Goal: Task Accomplishment & Management: Manage account settings

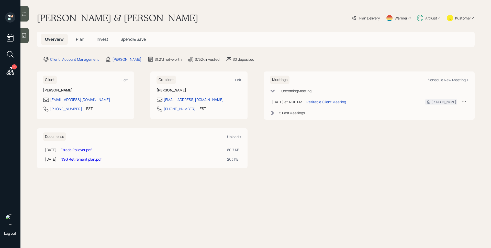
click at [10, 69] on icon at bounding box center [10, 70] width 9 height 9
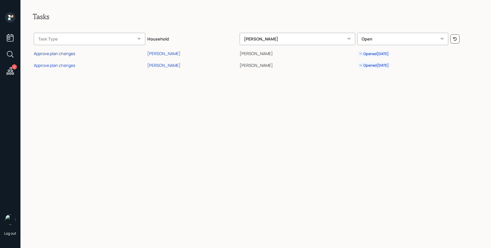
click at [73, 52] on div "Approve plan changes" at bounding box center [54, 54] width 41 height 6
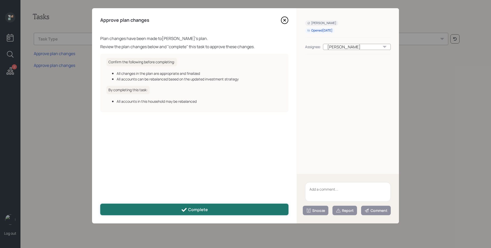
click at [188, 205] on button "Complete" at bounding box center [194, 209] width 188 height 12
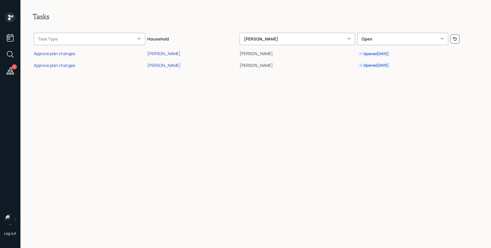
click at [64, 65] on div "Approve plan changes" at bounding box center [54, 65] width 41 height 6
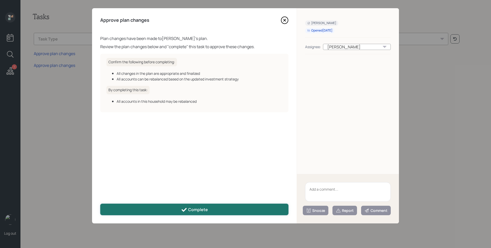
click at [177, 206] on button "Complete" at bounding box center [194, 209] width 188 height 12
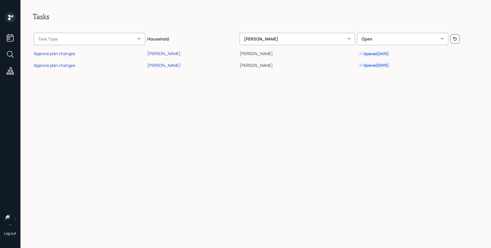
click at [14, 17] on icon at bounding box center [10, 17] width 10 height 10
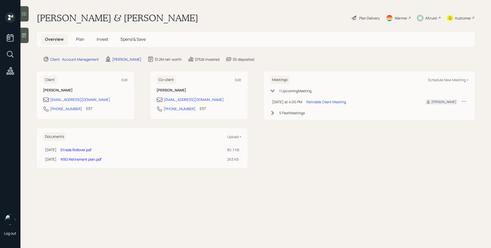
click at [374, 15] on div "Plan Delivery" at bounding box center [369, 17] width 20 height 5
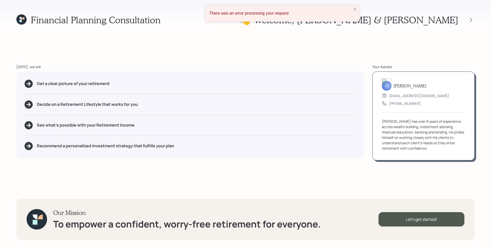
click at [314, 8] on div "There was an error processing your request" at bounding box center [282, 13] width 153 height 16
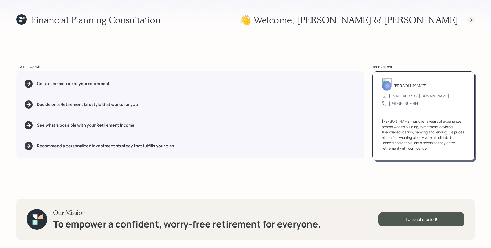
click at [468, 21] on div at bounding box center [470, 19] width 7 height 7
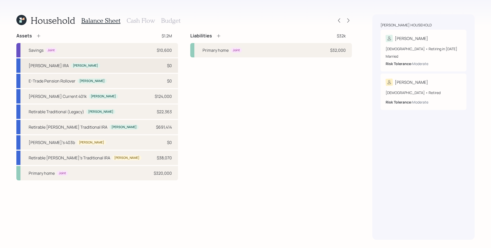
click at [144, 71] on div "Kerry's EJ IRA Kerry $0" at bounding box center [97, 65] width 162 height 14
select select "ira"
select select "balanced"
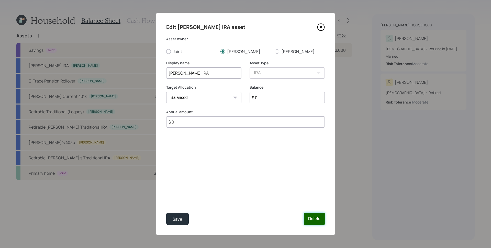
click at [314, 216] on button "Delete" at bounding box center [314, 218] width 21 height 12
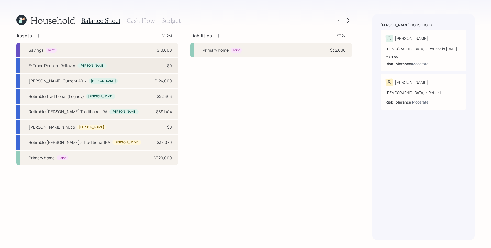
click at [103, 64] on div "E-Trade Pension Rollover Kerry $0" at bounding box center [97, 65] width 162 height 14
select select "ira"
select select "balanced"
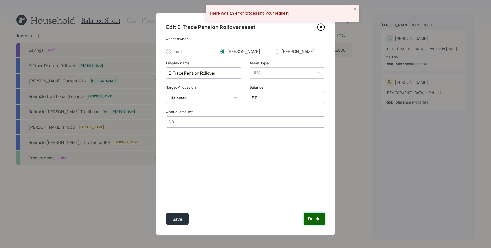
click at [322, 219] on button "Delete" at bounding box center [314, 218] width 21 height 12
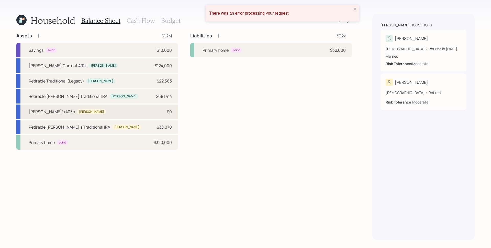
click at [150, 114] on div "Tami's 403b Tami $0" at bounding box center [97, 111] width 162 height 14
select select "public_school_sponsored"
select select "balanced"
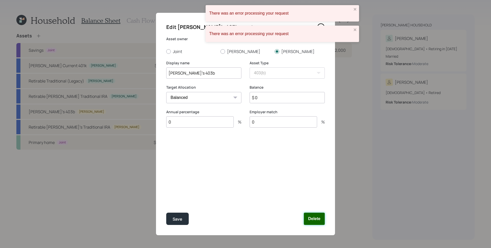
click at [318, 218] on button "Delete" at bounding box center [314, 218] width 21 height 12
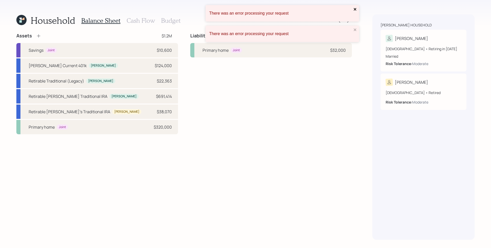
click at [354, 11] on icon "close" at bounding box center [355, 9] width 4 height 4
click at [20, 23] on icon at bounding box center [21, 20] width 10 height 10
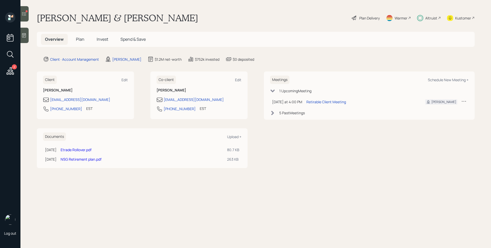
click at [9, 71] on icon at bounding box center [10, 70] width 7 height 7
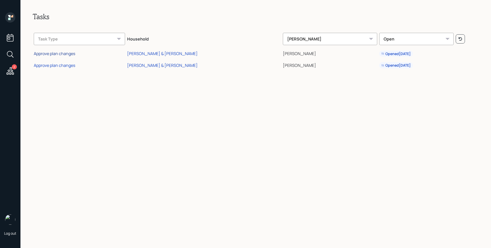
click at [68, 55] on div "Approve plan changes" at bounding box center [54, 54] width 41 height 6
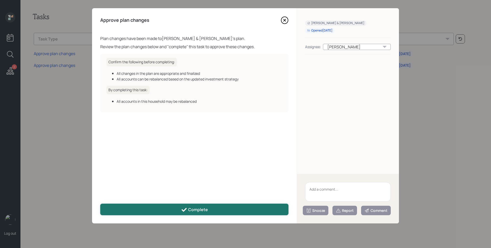
click at [195, 208] on div "Complete" at bounding box center [194, 209] width 27 height 6
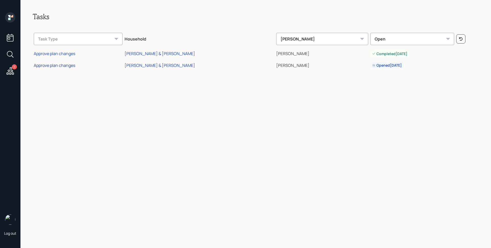
click at [61, 64] on div "Approve plan changes" at bounding box center [54, 65] width 41 height 6
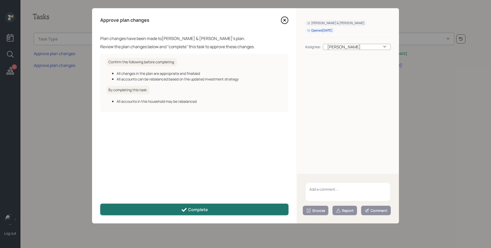
click at [200, 213] on button "Complete" at bounding box center [194, 209] width 188 height 12
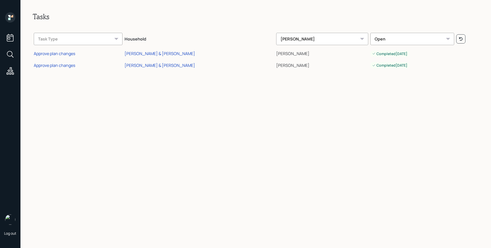
click at [12, 18] on icon at bounding box center [10, 17] width 10 height 10
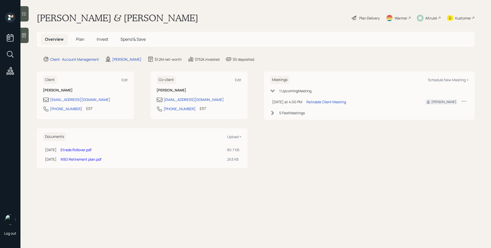
click at [84, 39] on h5 "Plan" at bounding box center [80, 39] width 17 height 11
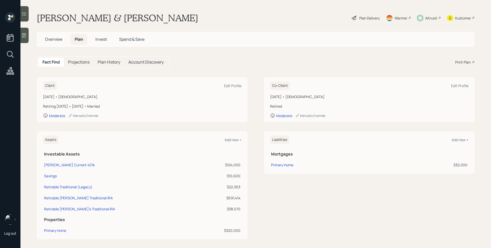
click at [98, 42] on span "Invest" at bounding box center [101, 39] width 12 height 6
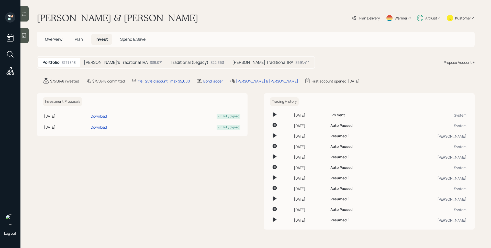
click at [127, 67] on div "Portfolio $751,848 [PERSON_NAME]'s Traditional IRA $38,071 Traditional (Legacy)…" at bounding box center [176, 62] width 278 height 13
drag, startPoint x: 164, startPoint y: 62, endPoint x: 146, endPoint y: 62, distance: 17.6
click at [171, 62] on h5 "Traditional (Legacy)" at bounding box center [190, 62] width 38 height 5
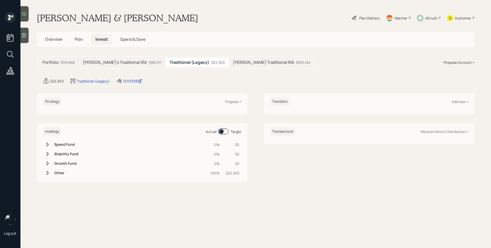
click at [103, 63] on h5 "[PERSON_NAME]'s Traditional IRA" at bounding box center [115, 62] width 64 height 5
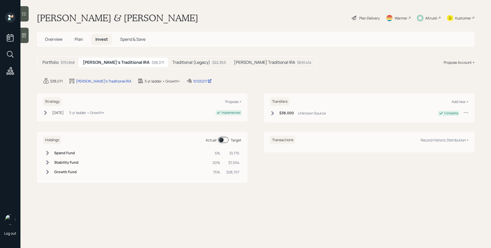
click at [238, 63] on h5 "[PERSON_NAME] Traditional IRA" at bounding box center [264, 62] width 61 height 5
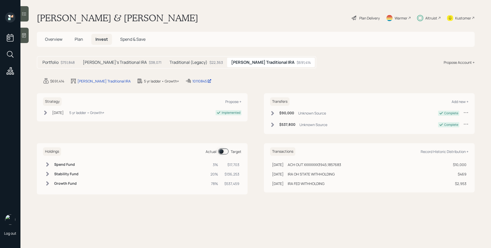
click at [181, 60] on h5 "Traditional (Legacy)" at bounding box center [189, 62] width 38 height 5
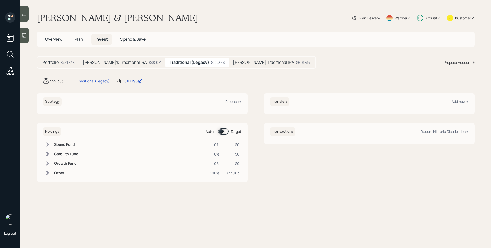
click at [125, 59] on div "[PERSON_NAME]'s Traditional IRA $38,071" at bounding box center [122, 62] width 87 height 9
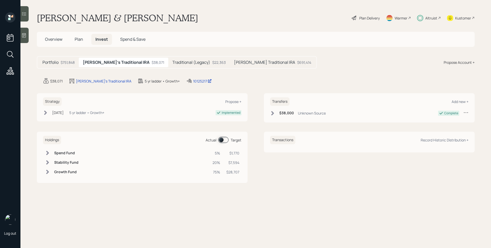
click at [130, 39] on span "Spend & Save" at bounding box center [132, 39] width 25 height 6
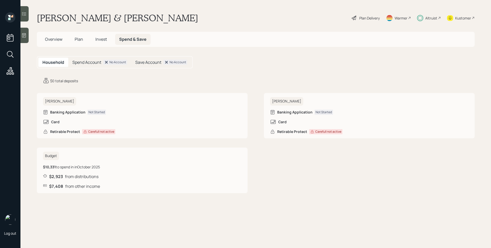
click at [100, 38] on span "Invest" at bounding box center [101, 39] width 12 height 6
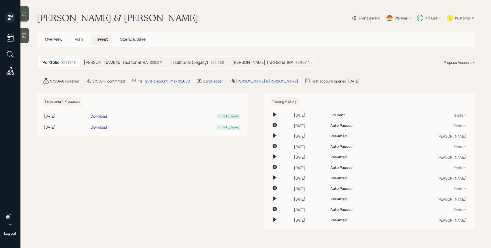
click at [360, 17] on div "Plan Delivery" at bounding box center [369, 17] width 20 height 5
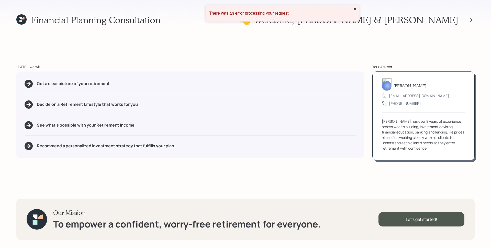
click at [355, 9] on icon "close" at bounding box center [355, 9] width 3 height 3
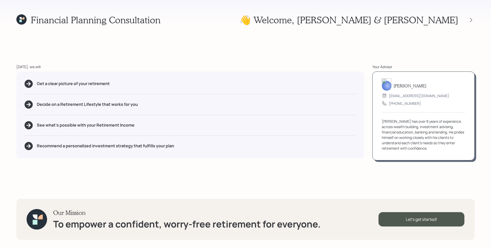
click at [19, 18] on icon at bounding box center [21, 19] width 10 height 10
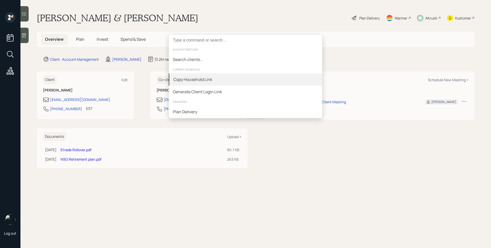
click at [212, 81] on div "Copy Household Link" at bounding box center [192, 79] width 39 height 6
